Goal: Task Accomplishment & Management: Manage account settings

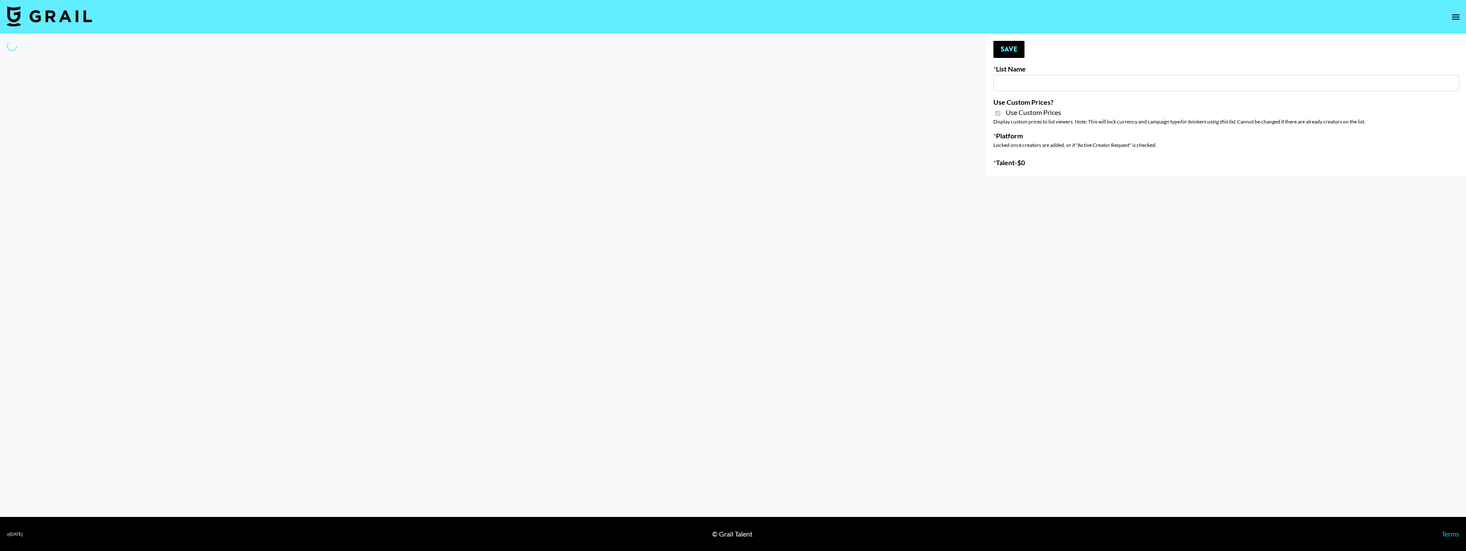
select select "Brand"
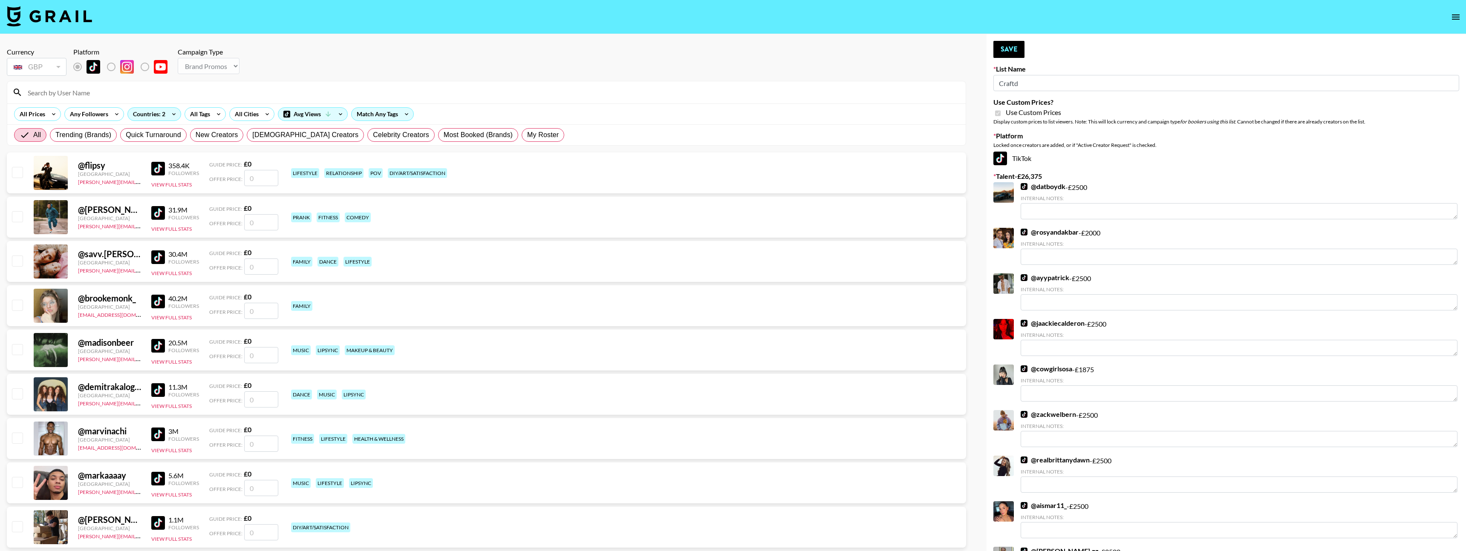
type input "Craftd"
checkbox input "true"
click at [172, 92] on input at bounding box center [492, 93] width 938 height 14
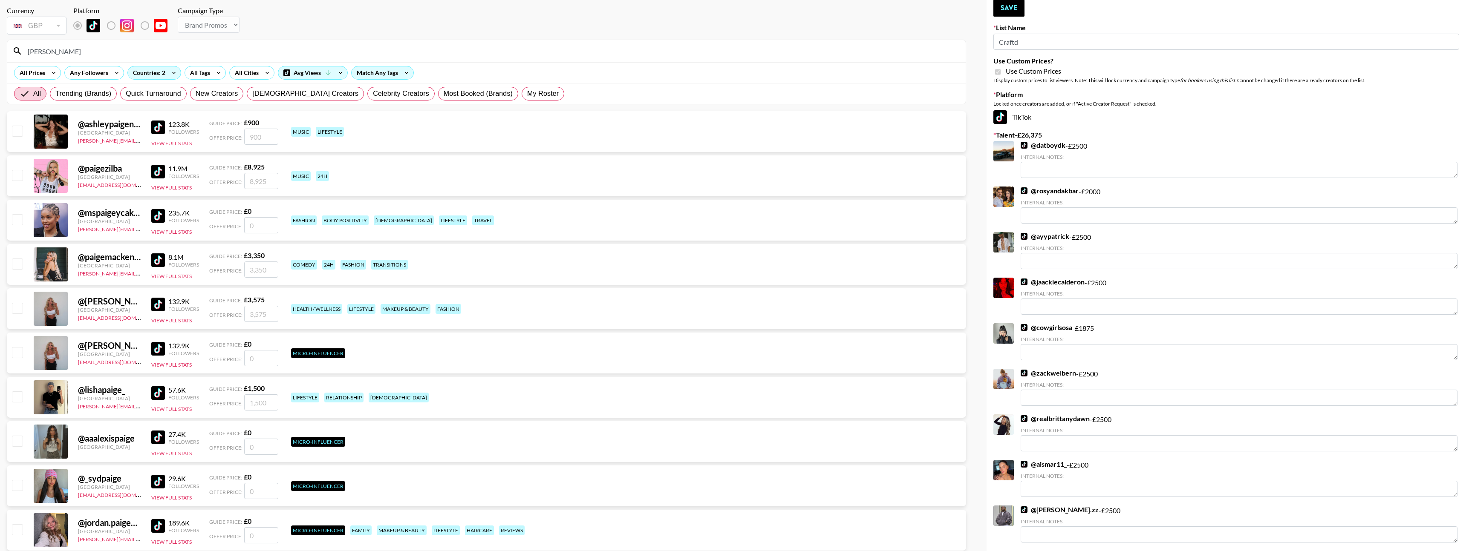
scroll to position [50, 0]
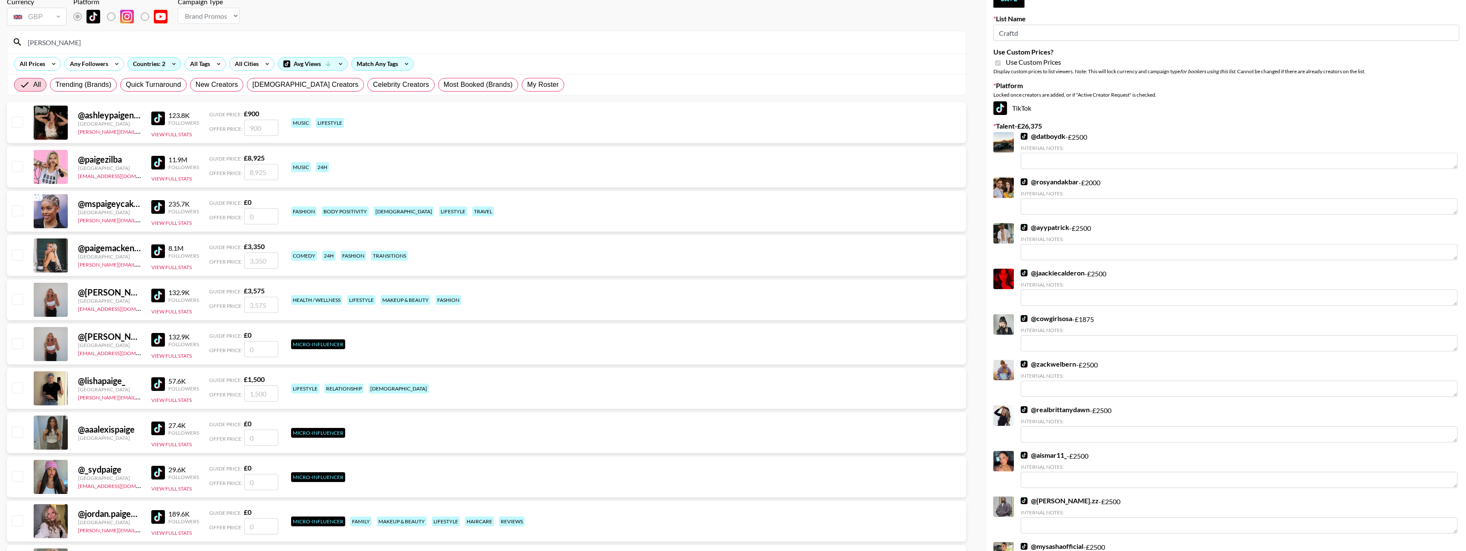
type input "[PERSON_NAME]"
click at [14, 299] on input "checkbox" at bounding box center [17, 299] width 10 height 10
checkbox input "true"
type input "3575"
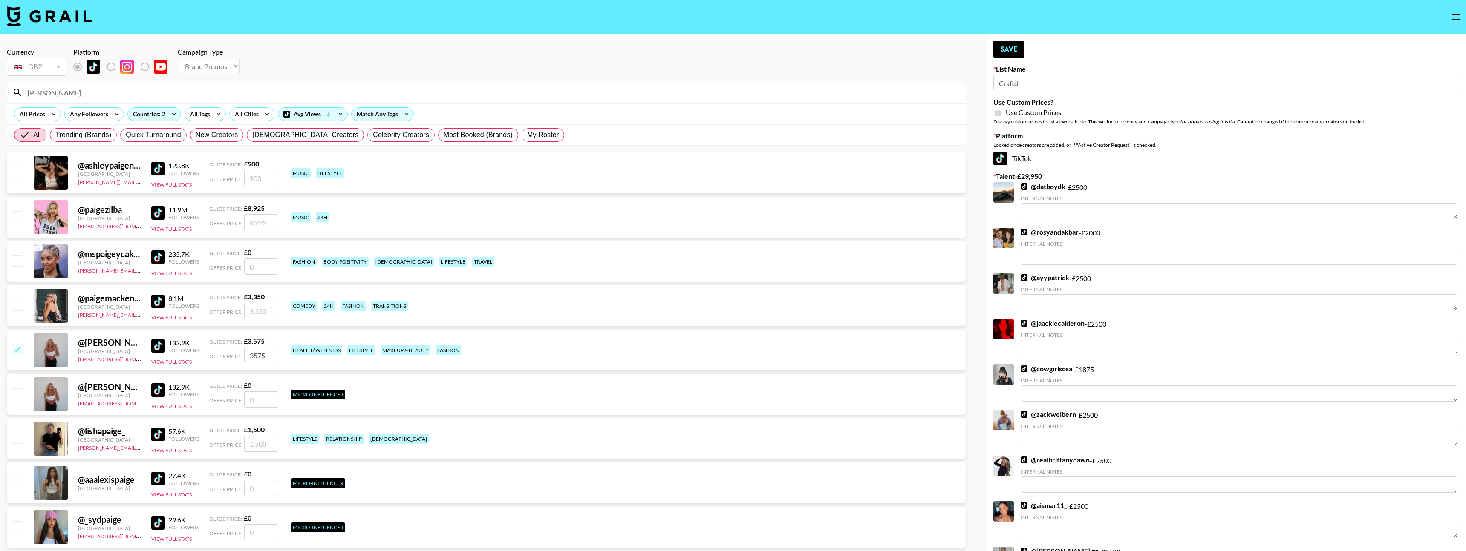
click at [116, 94] on input "[PERSON_NAME]" at bounding box center [492, 93] width 938 height 14
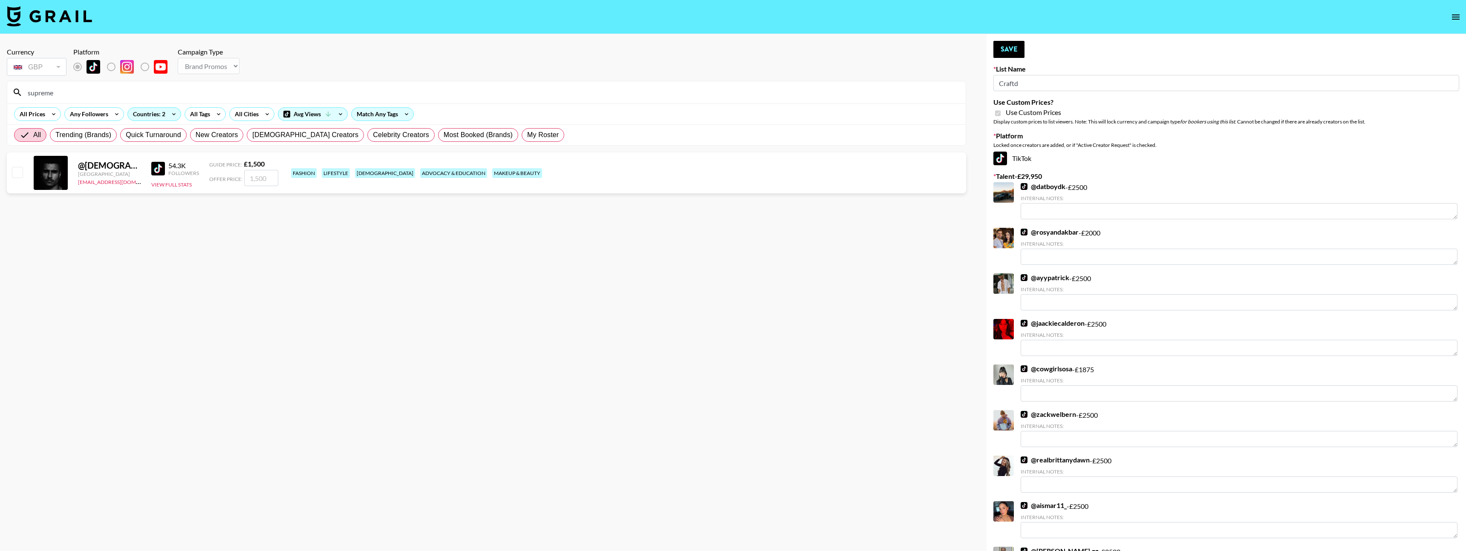
type input "supreme"
click at [15, 173] on input "checkbox" at bounding box center [17, 172] width 10 height 10
checkbox input "true"
type input "1500"
click at [89, 95] on input "supreme" at bounding box center [492, 93] width 938 height 14
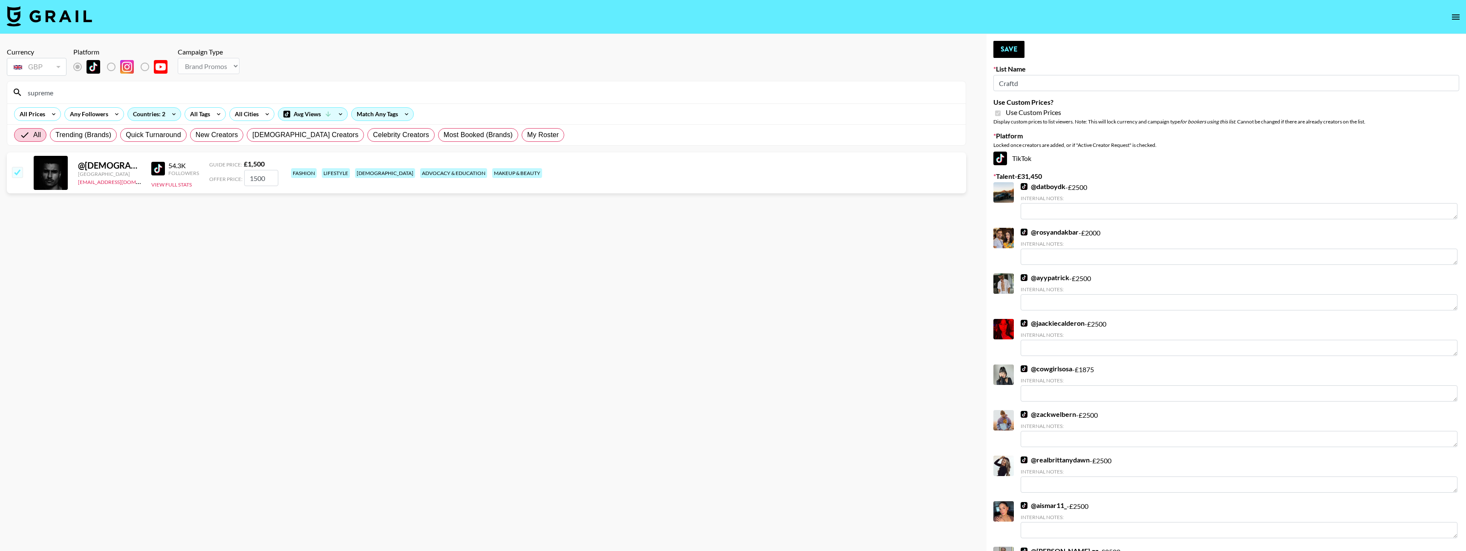
click at [89, 95] on input "supreme" at bounding box center [492, 93] width 938 height 14
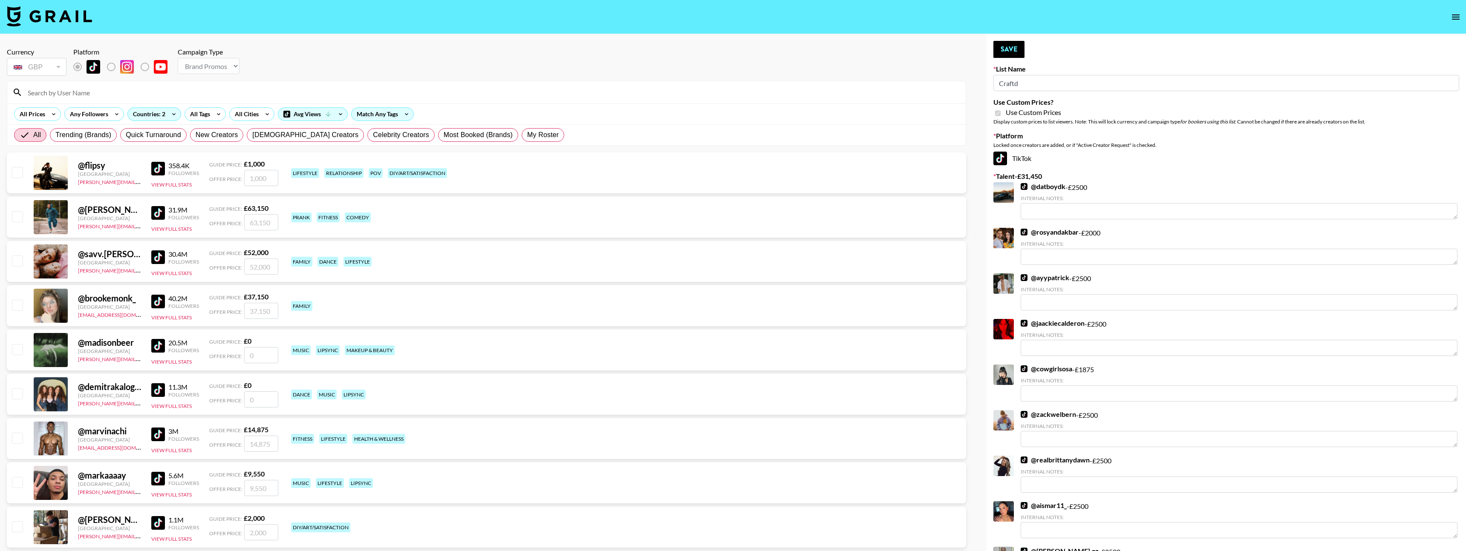
click at [1455, 16] on icon "open drawer" at bounding box center [1456, 16] width 8 height 5
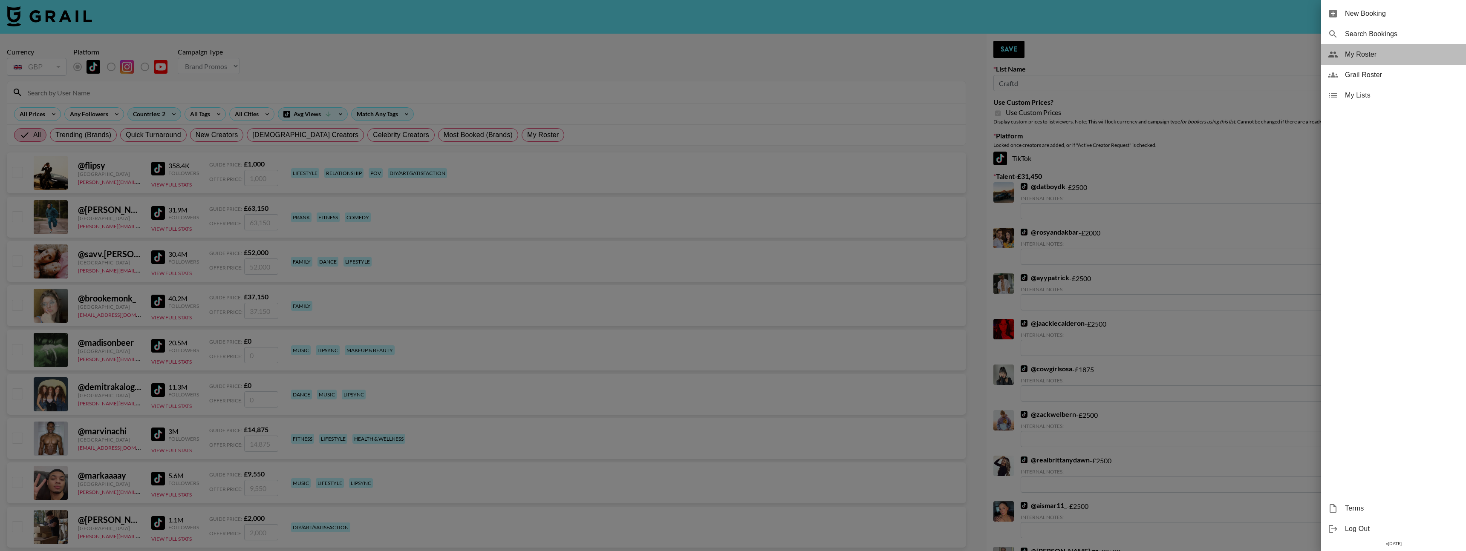
click at [1371, 56] on span "My Roster" at bounding box center [1402, 54] width 114 height 10
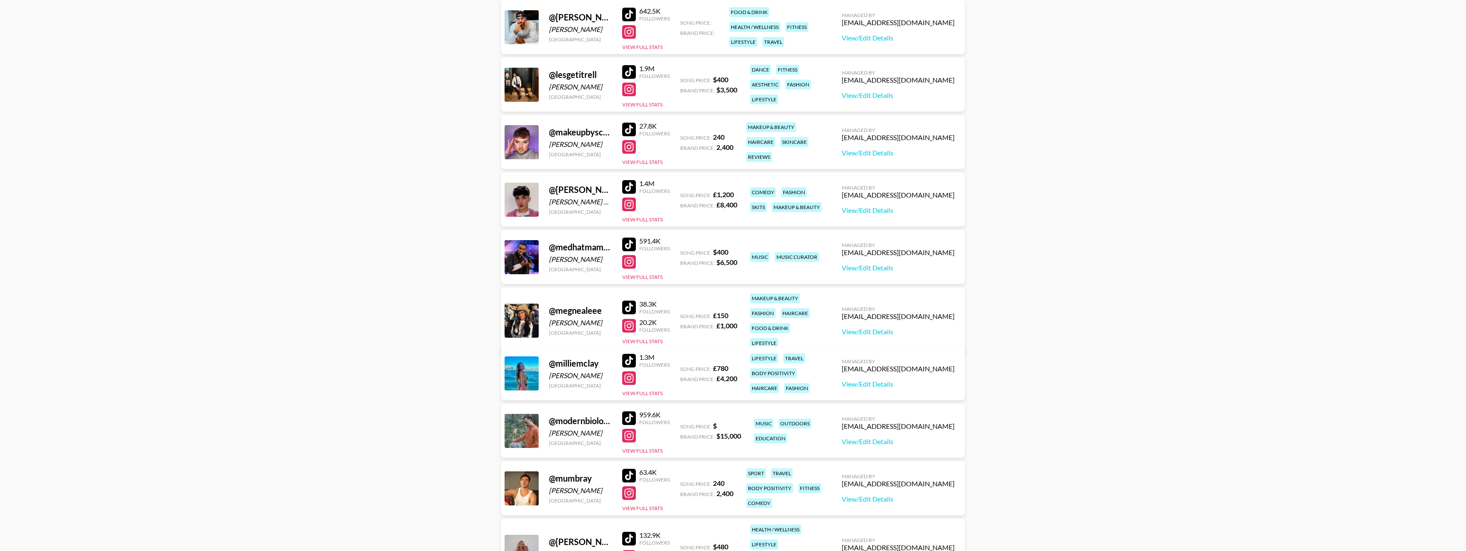
scroll to position [517, 0]
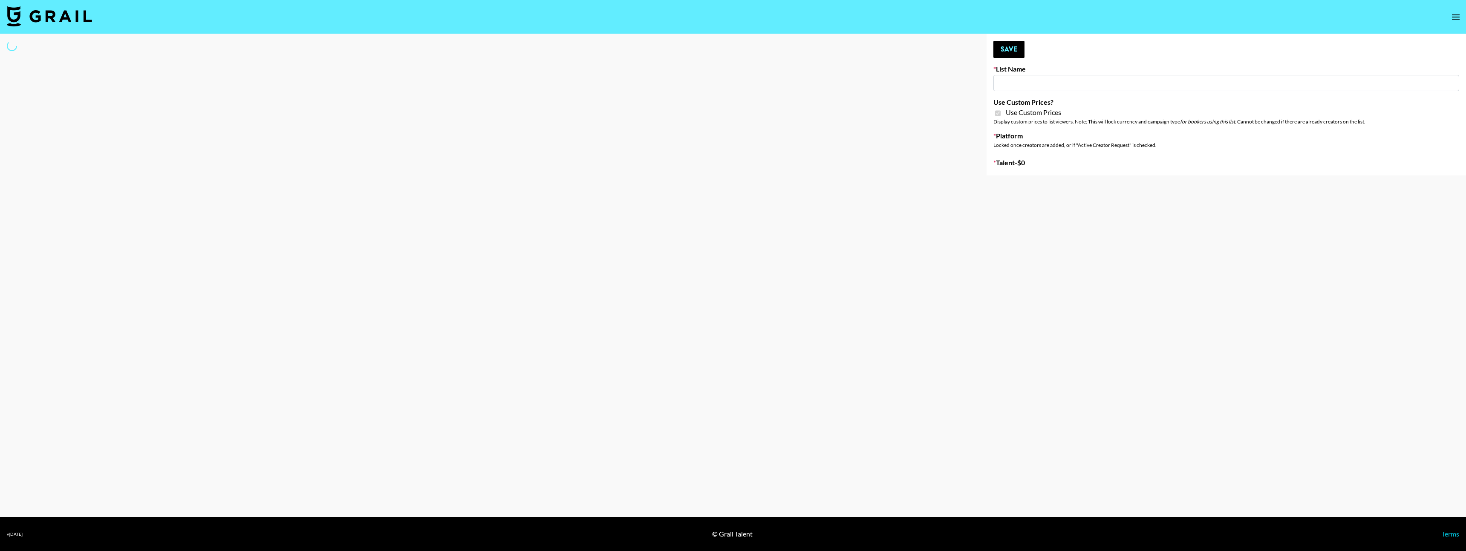
type input "Craftd"
checkbox input "true"
select select "Brand"
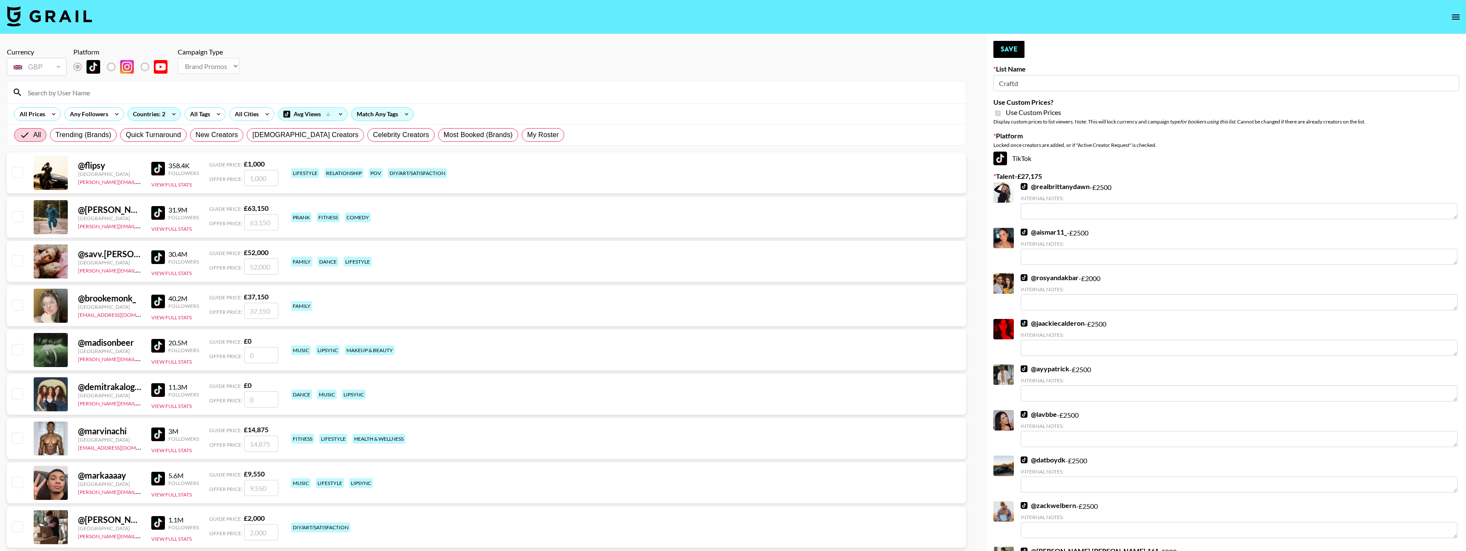
click at [147, 94] on input at bounding box center [492, 93] width 938 height 14
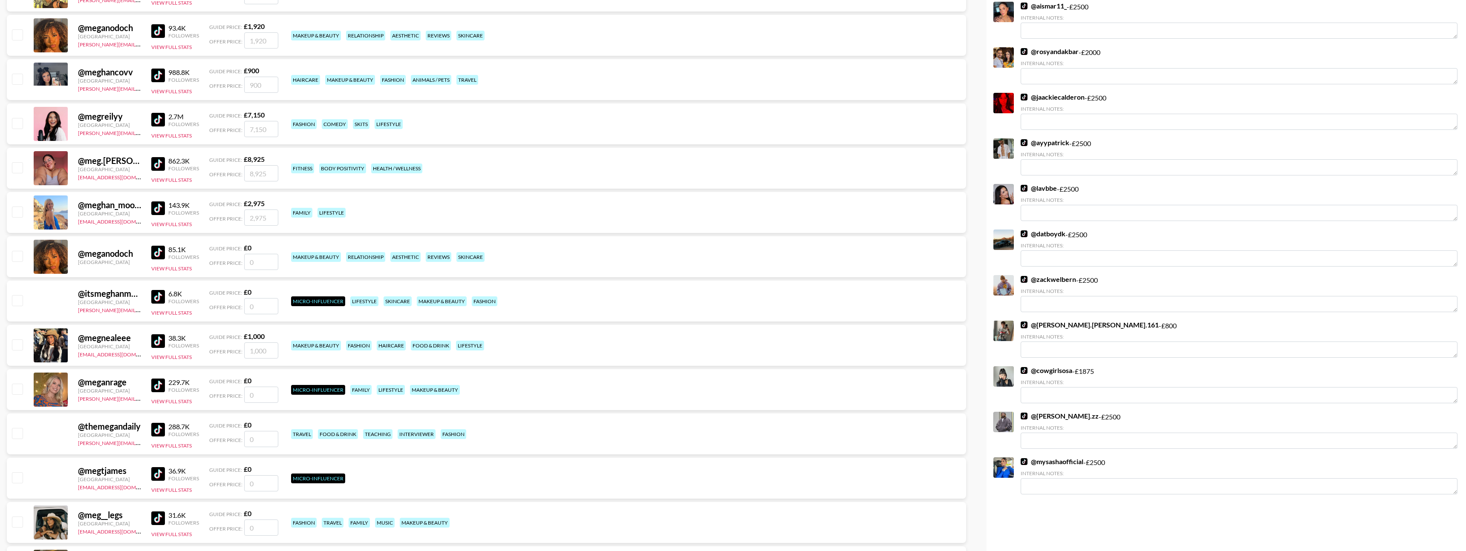
scroll to position [244, 0]
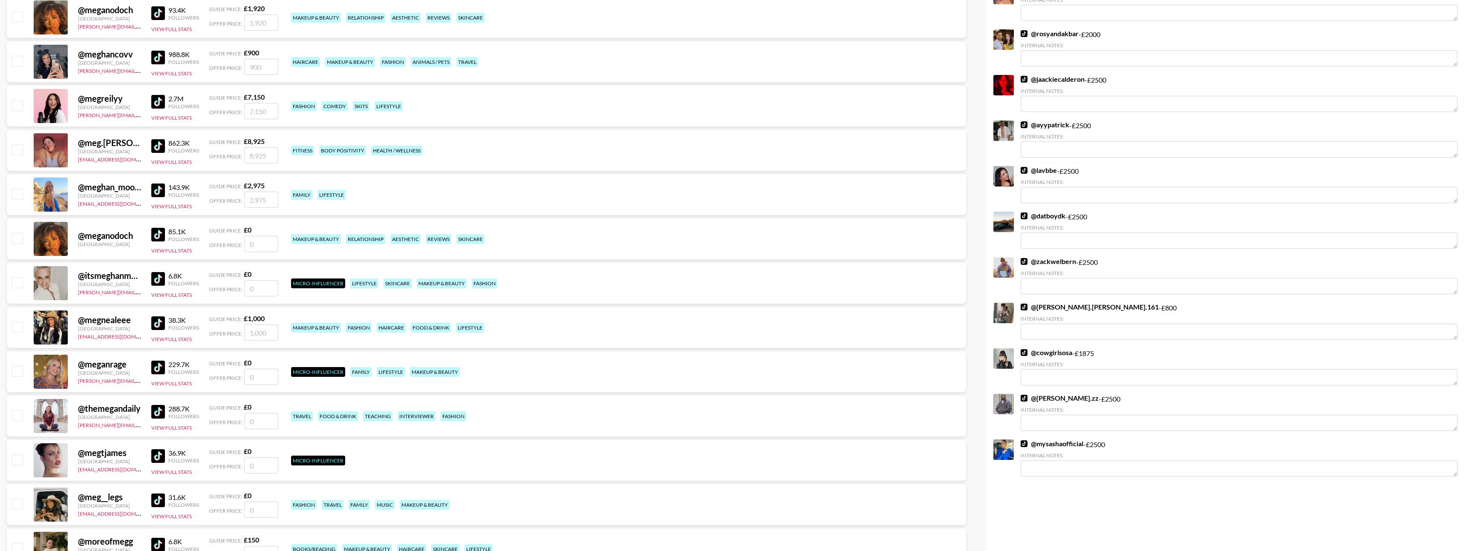
type input "meg"
click at [18, 329] on input "checkbox" at bounding box center [17, 327] width 10 height 10
checkbox input "true"
type input "1000"
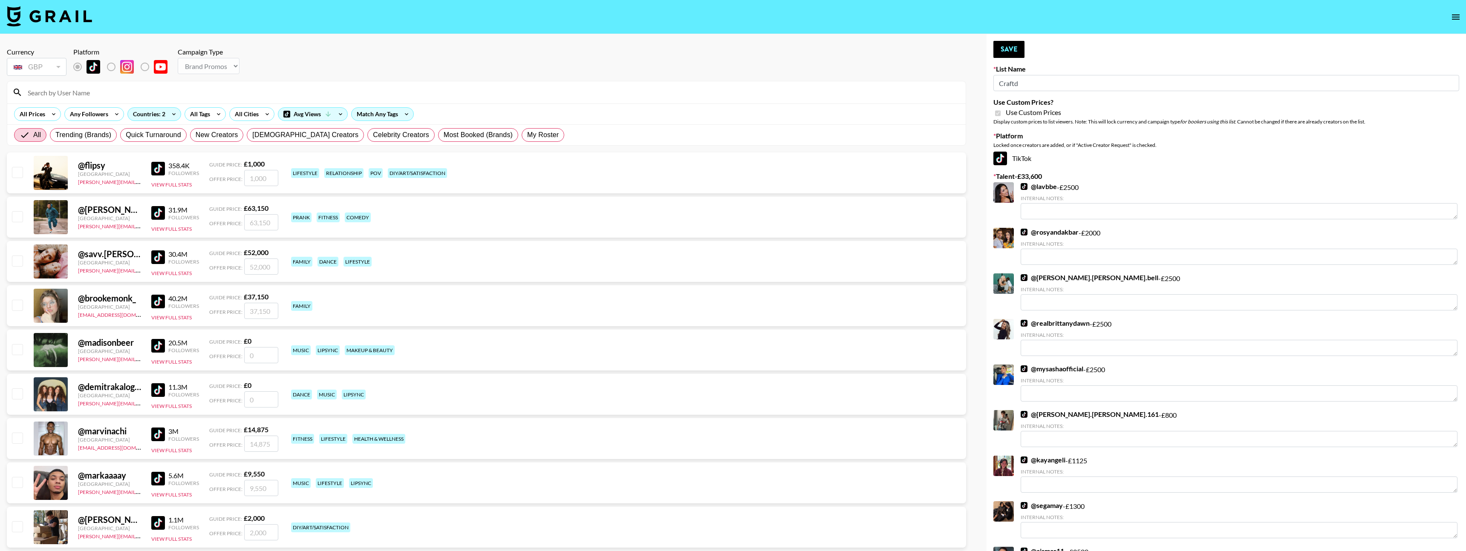
click at [321, 91] on input at bounding box center [492, 93] width 938 height 14
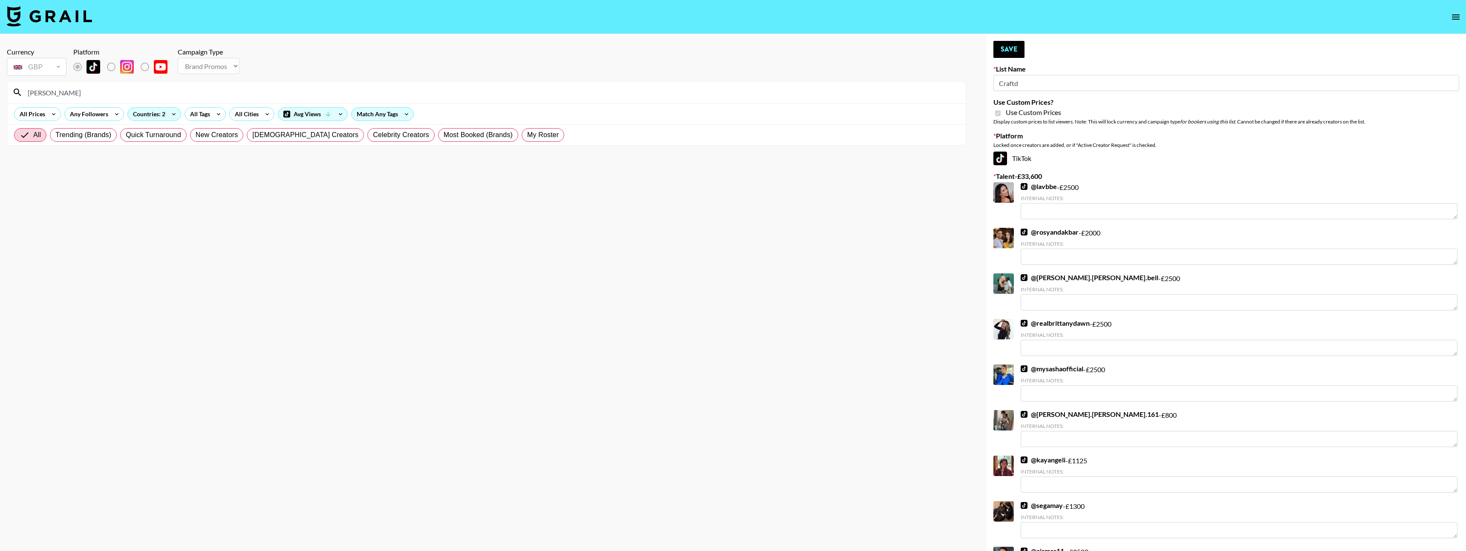
type input "charlie mu"
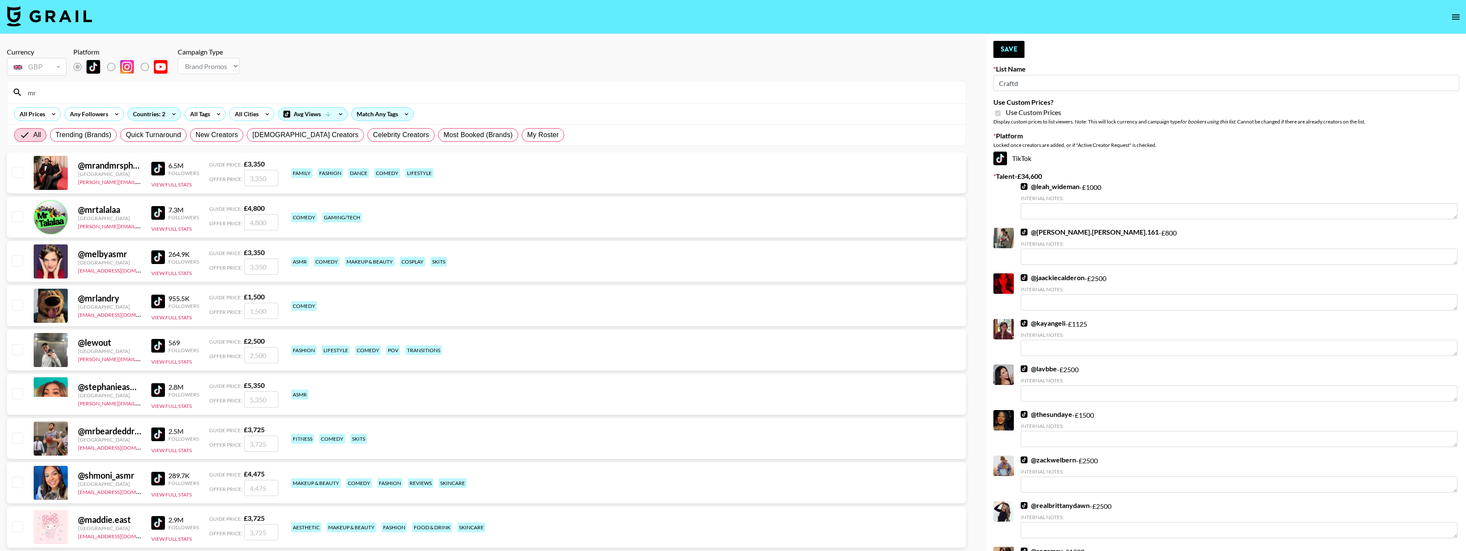
type input "m"
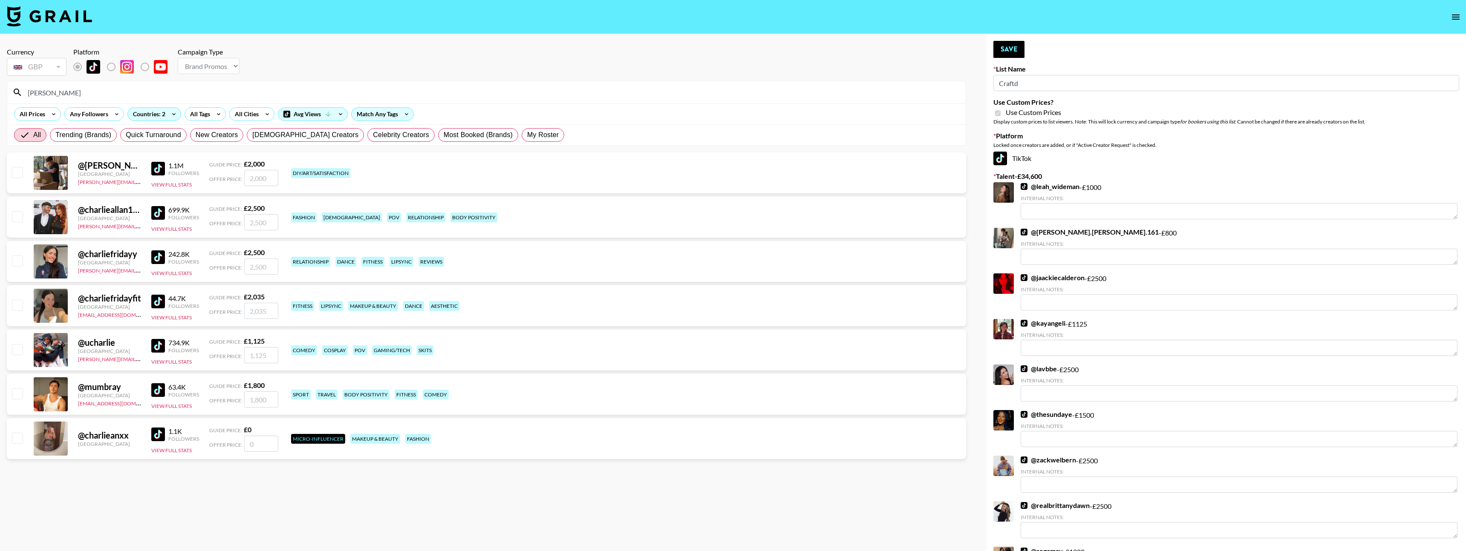
type input "charlie"
click at [17, 393] on input "checkbox" at bounding box center [17, 394] width 10 height 10
checkbox input "true"
type input "1800"
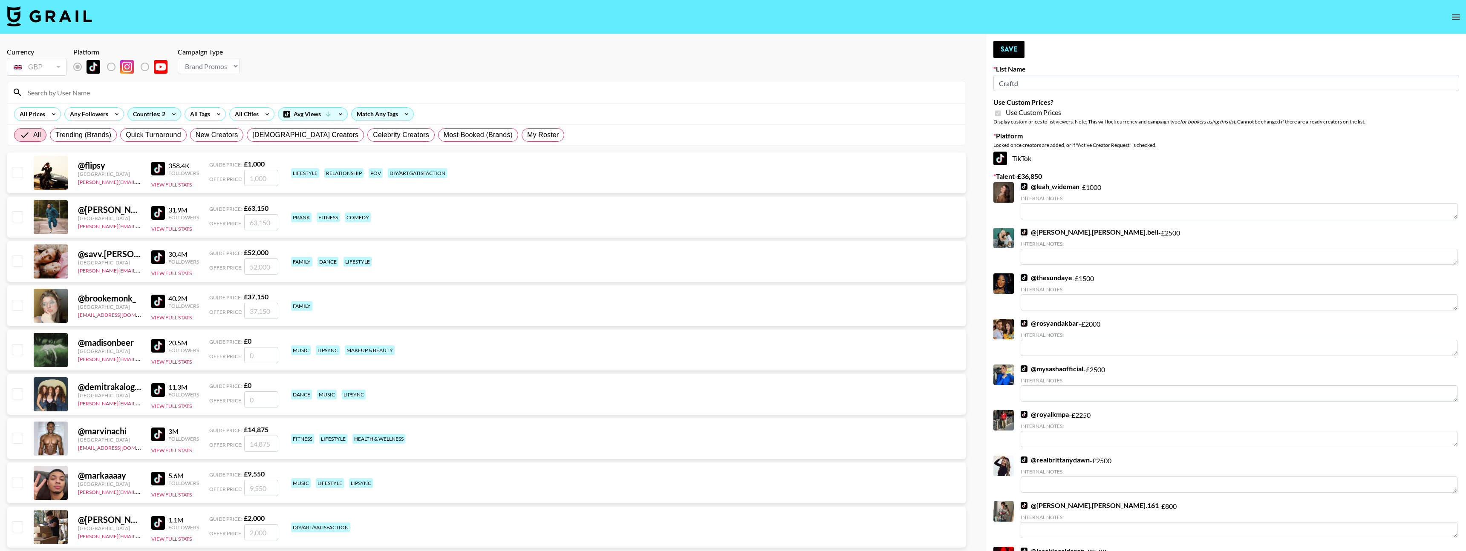
click at [153, 89] on input at bounding box center [492, 93] width 938 height 14
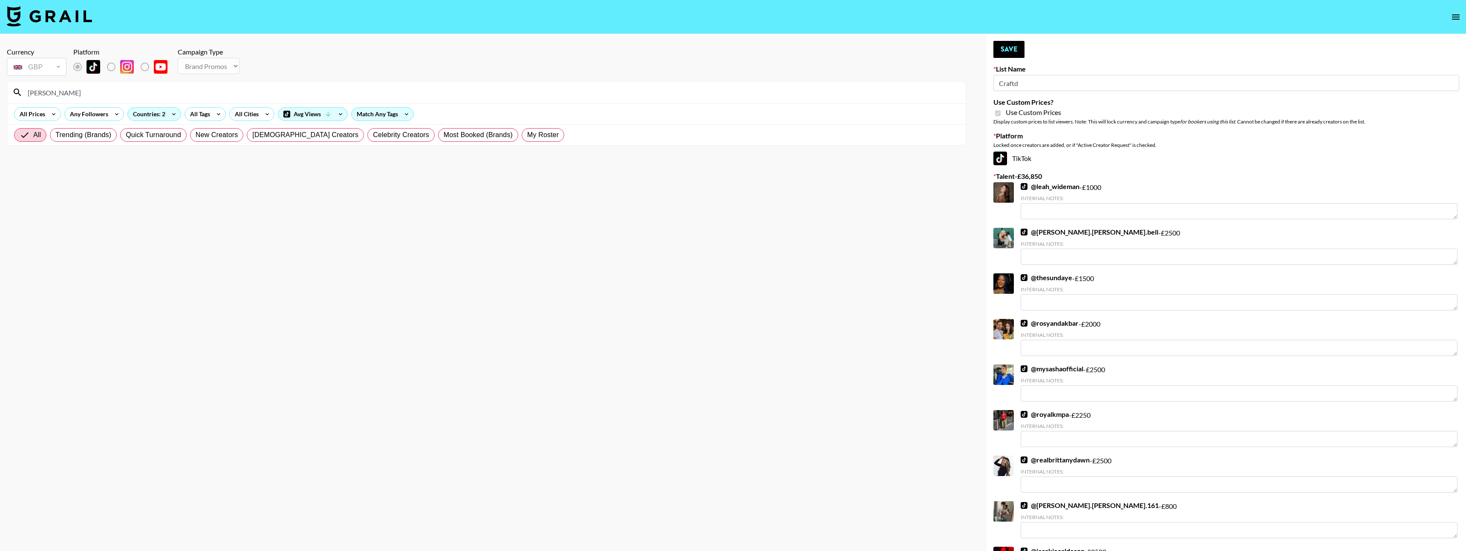
type input "mathew mat"
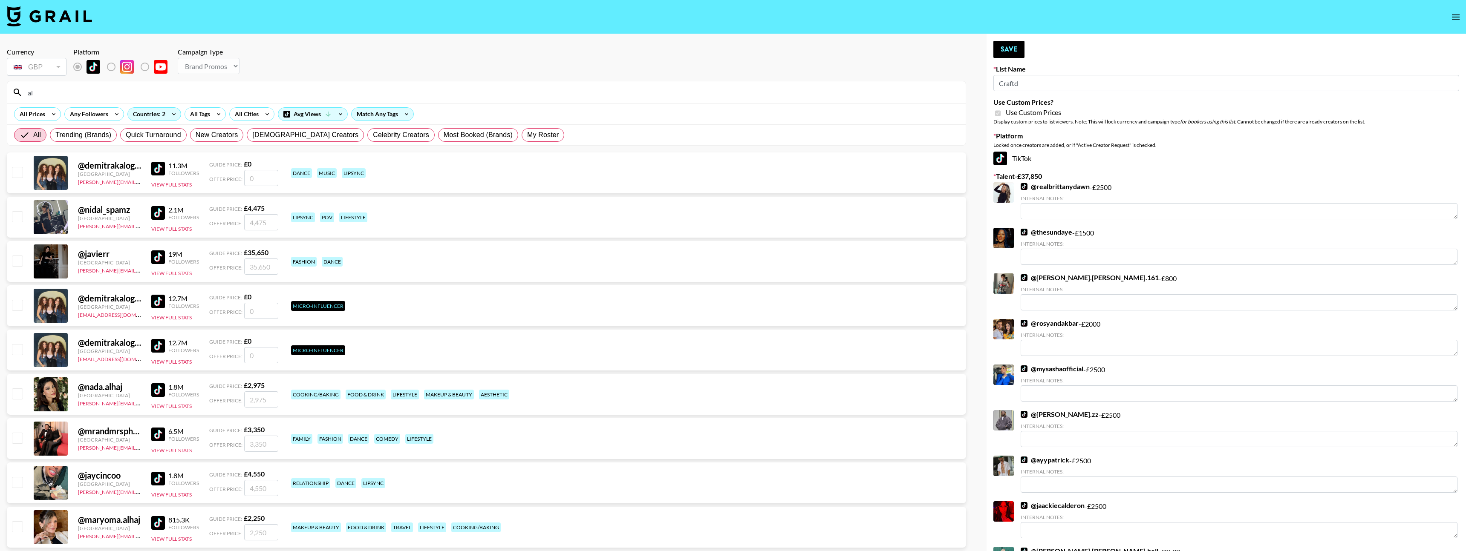
type input "a"
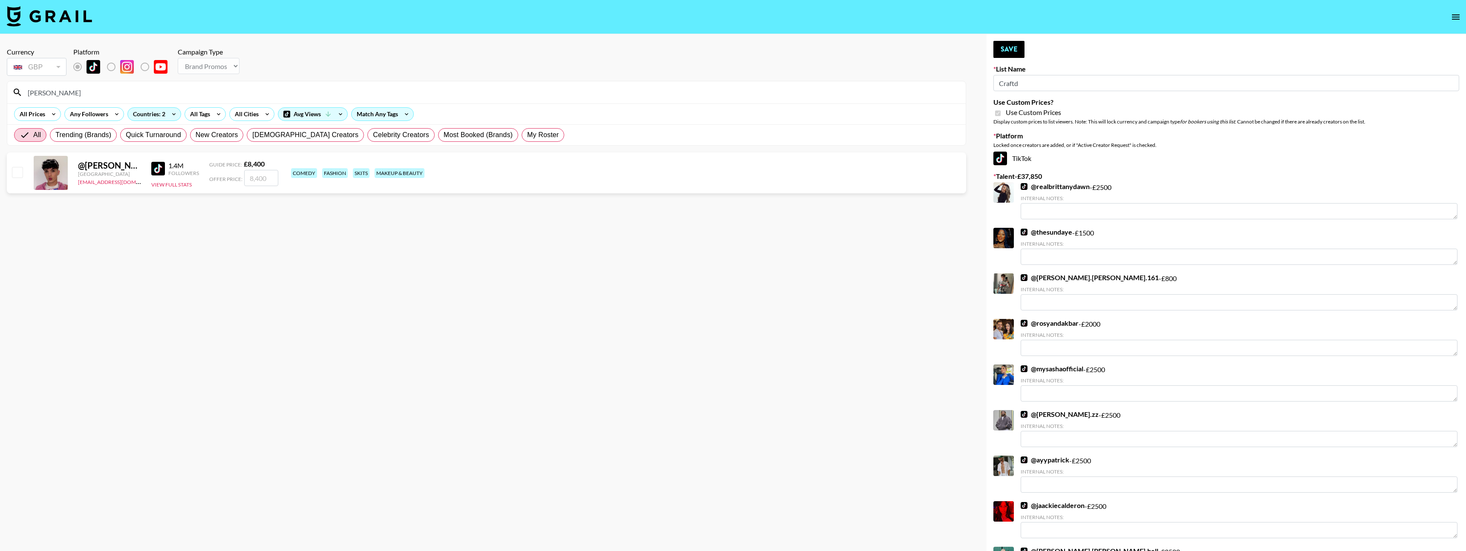
type input "mathew"
click at [22, 173] on input "checkbox" at bounding box center [17, 172] width 10 height 10
checkbox input "true"
type input "8400"
